Goal: Task Accomplishment & Management: Use online tool/utility

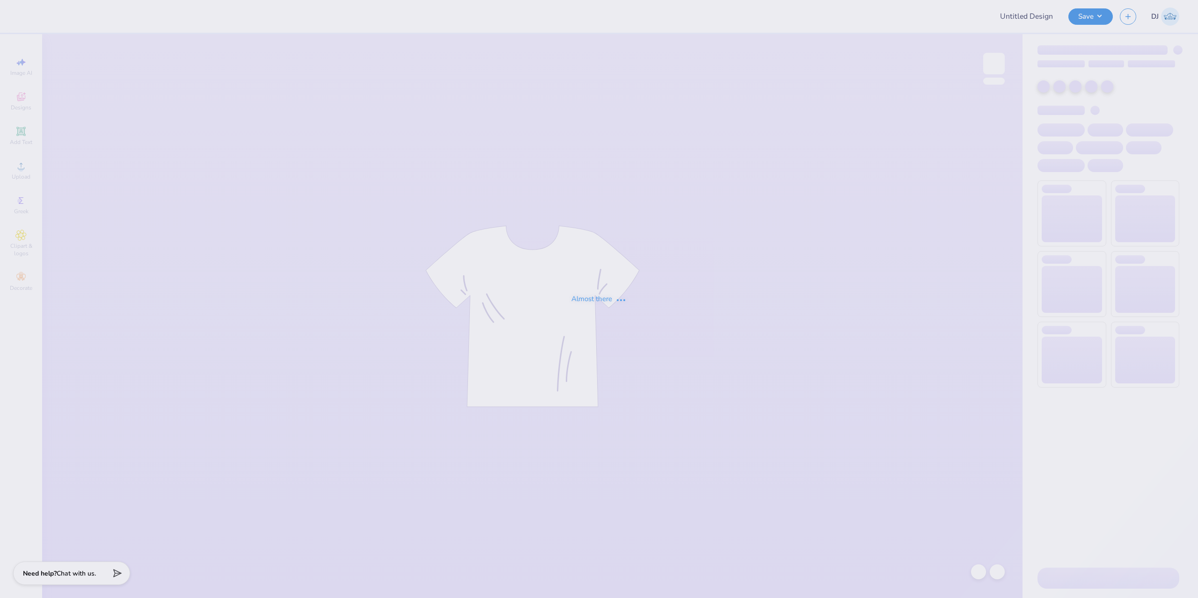
type input "Option 1"
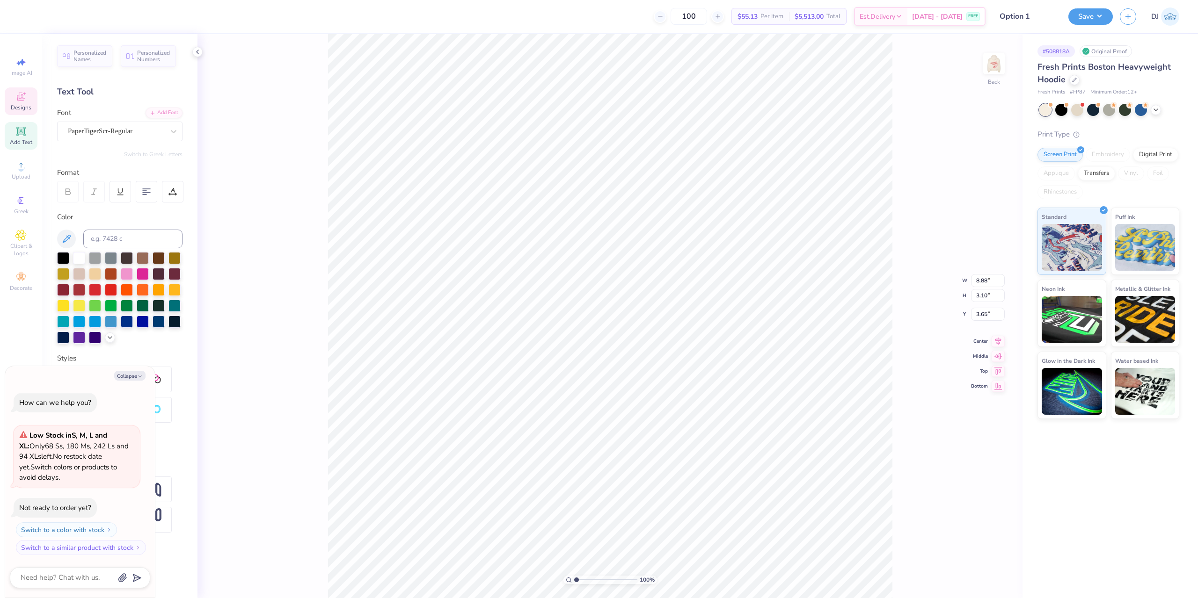
paste textarea "[GEOGRAPHIC_DATA], [US_STATE]"
type textarea "x"
type textarea "[GEOGRAPHIC_DATA], [US_STATE]"
type textarea "x"
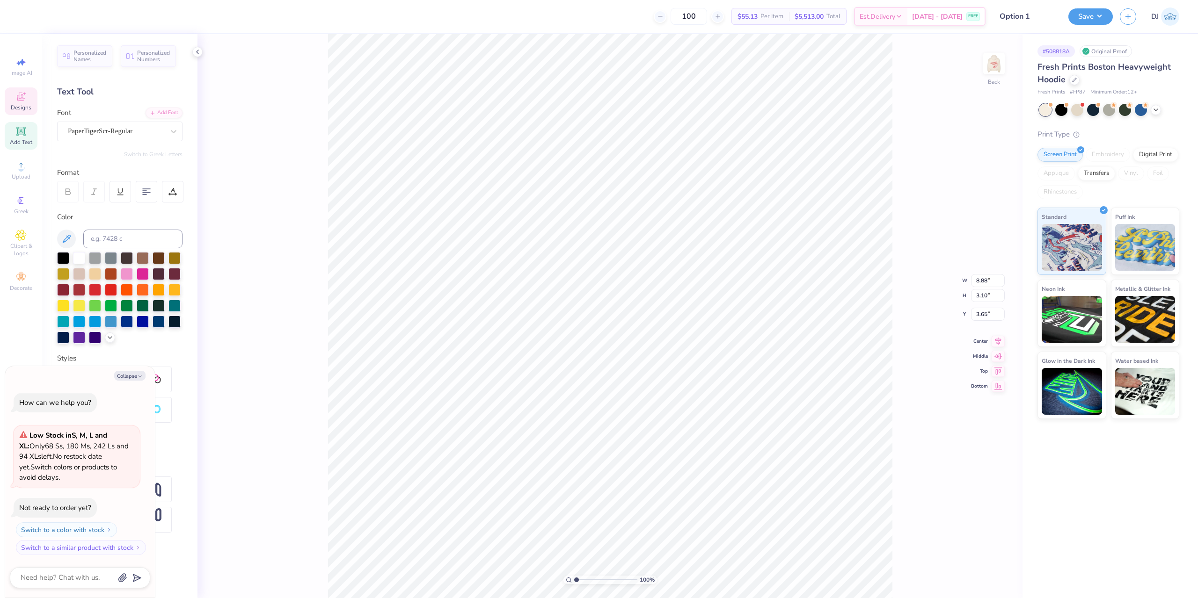
type textarea "[GEOGRAPHIC_DATA], [US_STATE]"
type textarea "x"
type input "2.31"
type textarea "x"
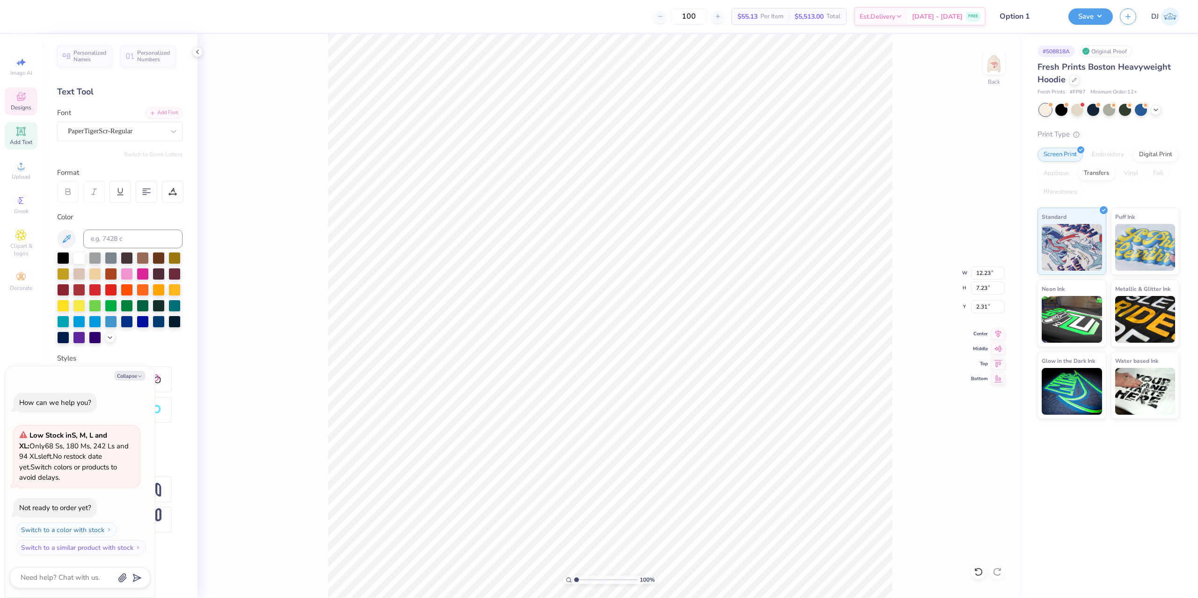
type input "7.16"
type input "4.23"
type input "1.73"
type textarea "x"
type input "3.99"
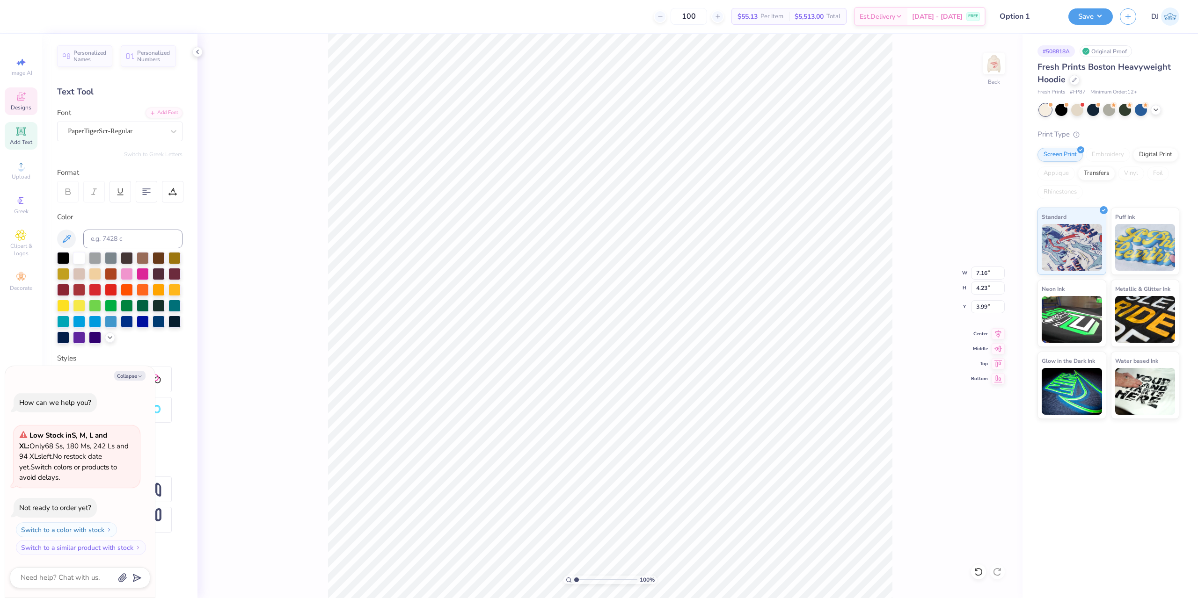
type textarea "x"
type input "10.22"
type input "6.04"
type input "4.34"
type textarea "x"
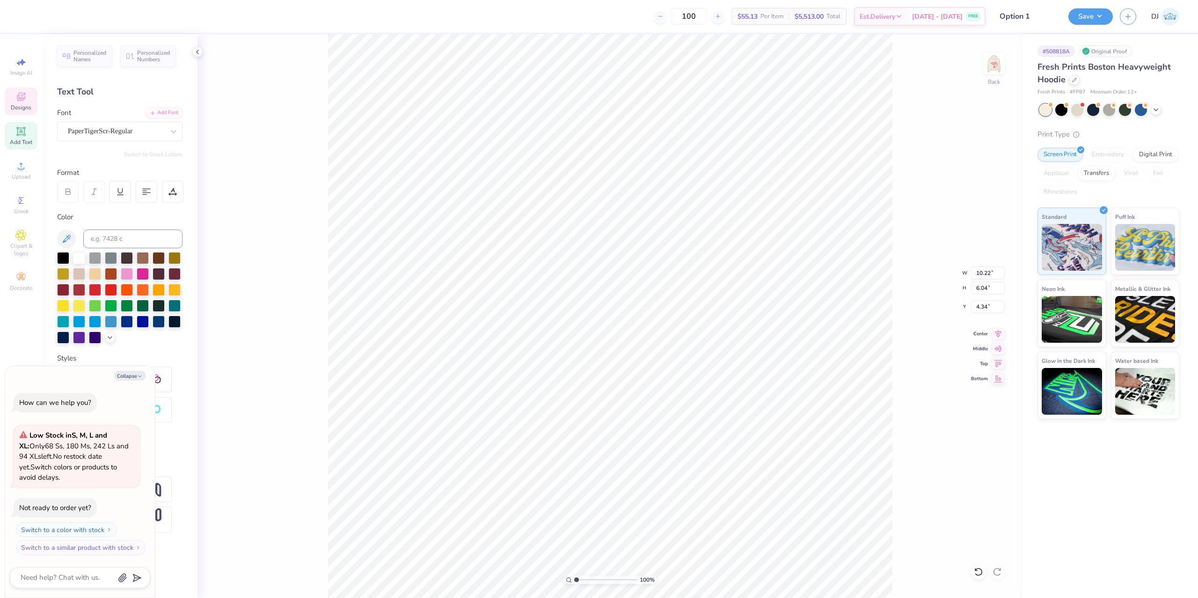
type input "3.39"
click at [1093, 14] on button "Save" at bounding box center [1090, 15] width 44 height 16
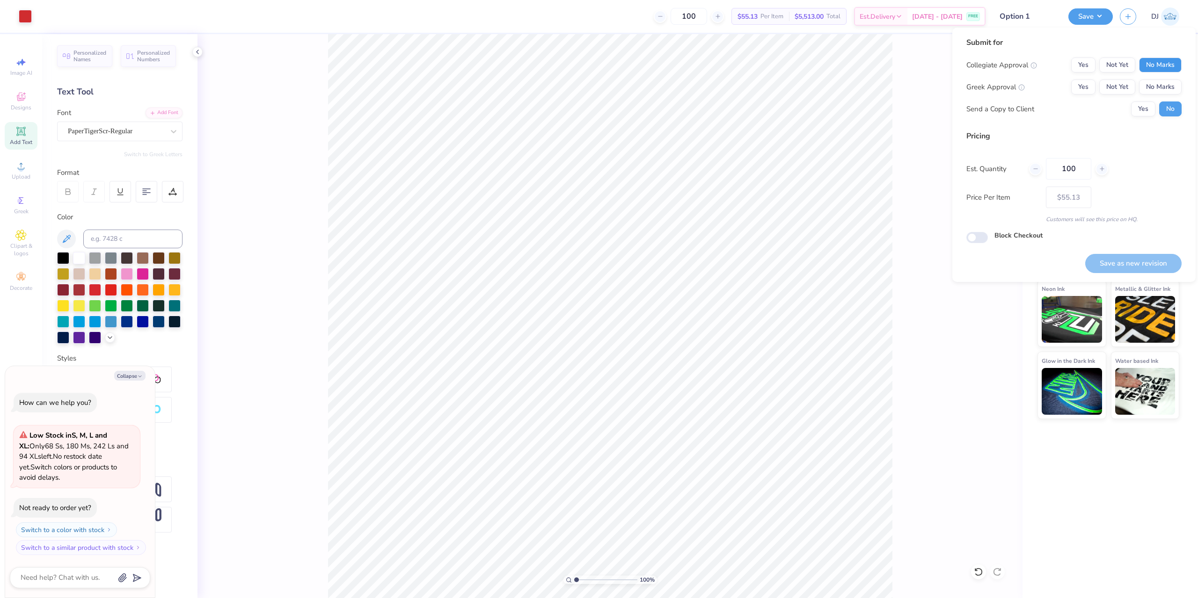
click at [1162, 67] on button "No Marks" at bounding box center [1160, 65] width 43 height 15
click at [1164, 85] on button "No Marks" at bounding box center [1160, 87] width 43 height 15
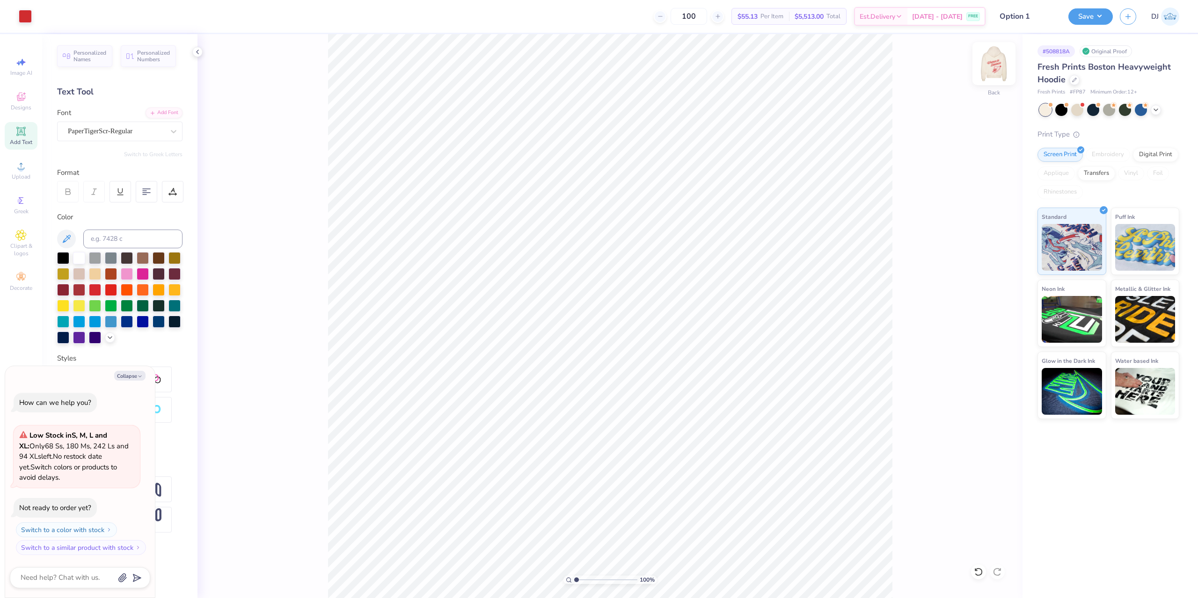
click at [993, 65] on img at bounding box center [993, 63] width 37 height 37
click at [994, 65] on img at bounding box center [994, 63] width 19 height 19
click at [1110, 13] on button "Save" at bounding box center [1090, 15] width 44 height 16
type textarea "x"
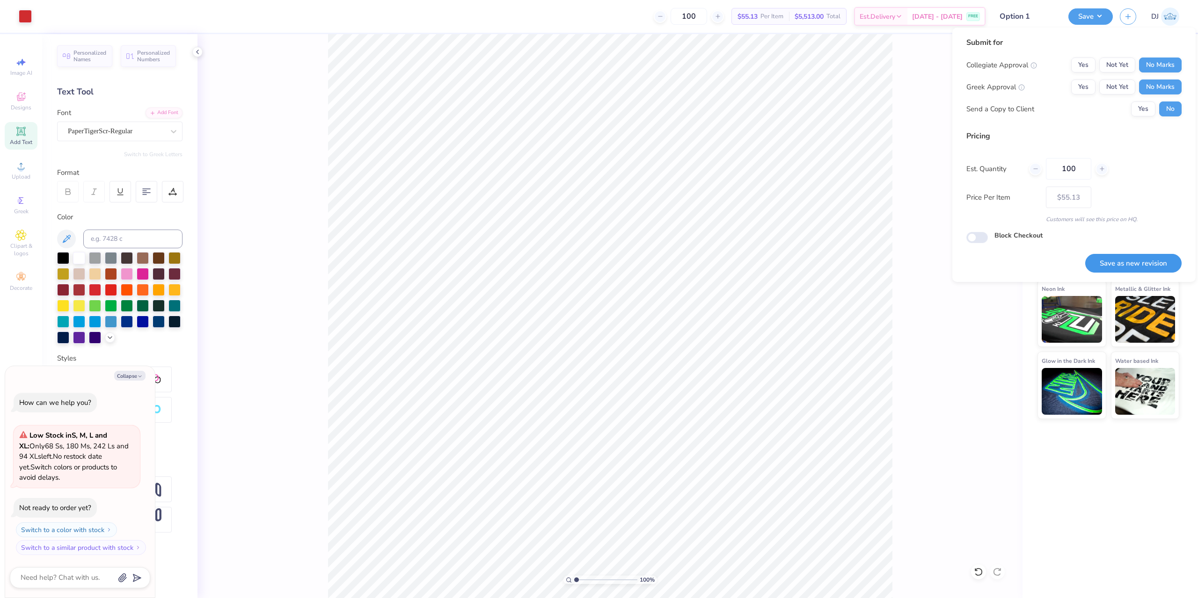
click at [1144, 268] on button "Save as new revision" at bounding box center [1133, 263] width 96 height 19
type input "$55.13"
type textarea "x"
type input "3.73"
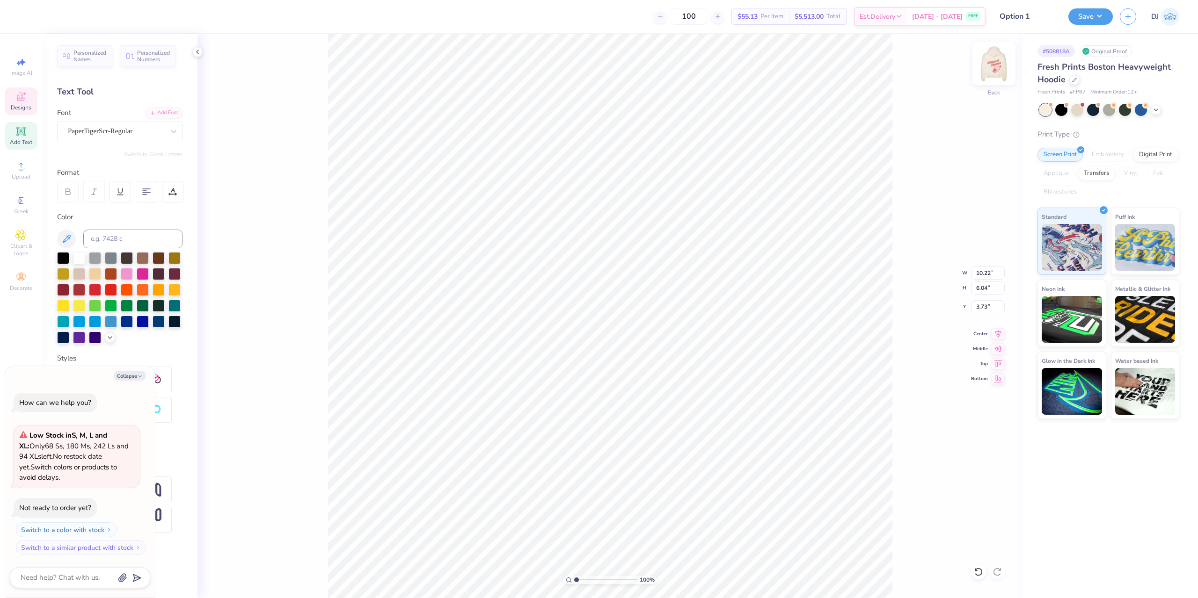
click at [991, 62] on img at bounding box center [993, 63] width 37 height 37
click at [991, 62] on img at bounding box center [994, 63] width 19 height 19
click at [1104, 15] on button "Save" at bounding box center [1090, 15] width 44 height 16
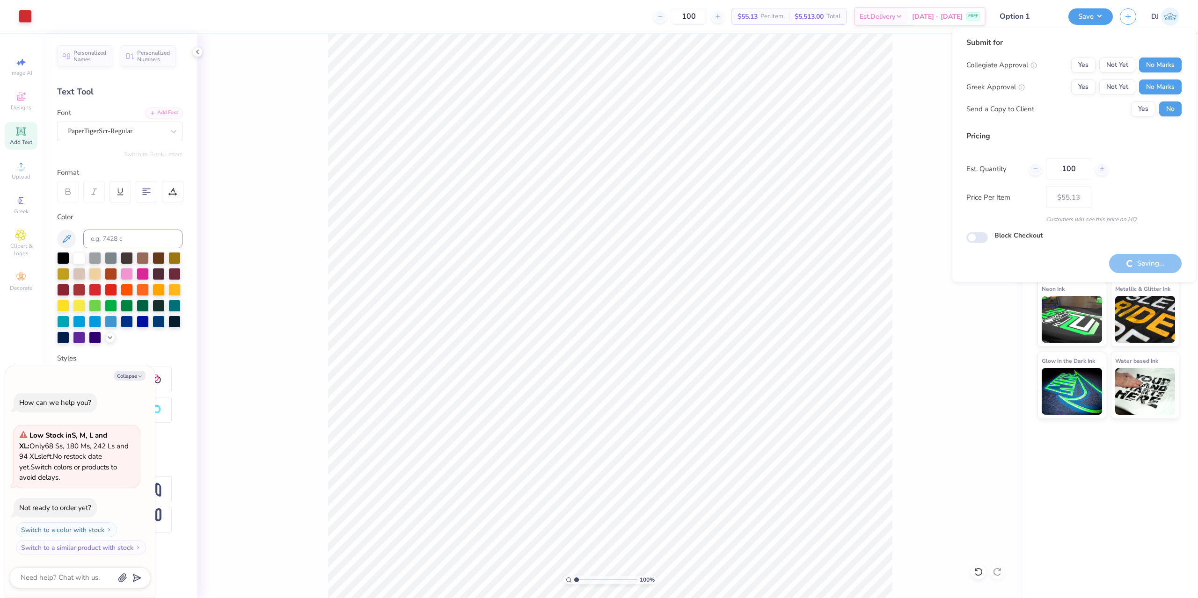
type textarea "x"
